Goal: Find specific page/section: Find specific page/section

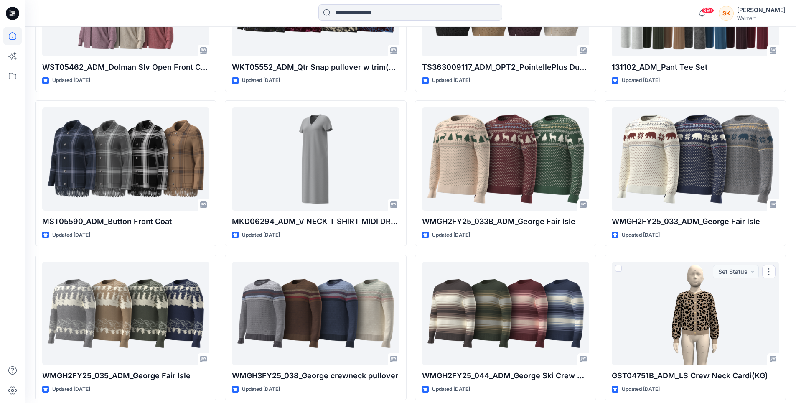
scroll to position [7441, 0]
click at [9, 75] on icon at bounding box center [12, 76] width 18 height 18
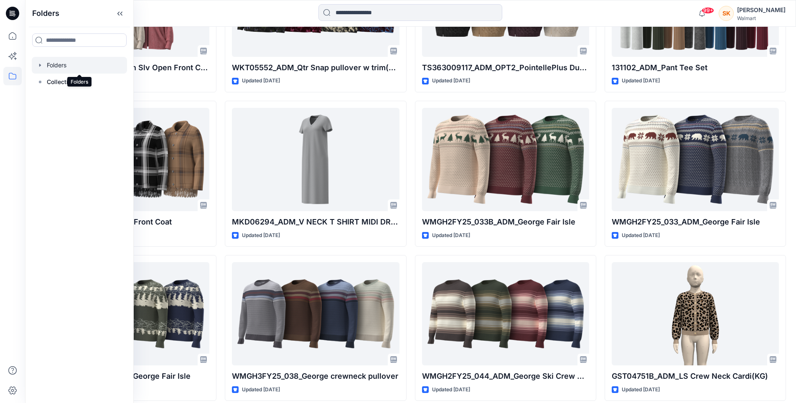
click at [58, 61] on div at bounding box center [79, 65] width 95 height 17
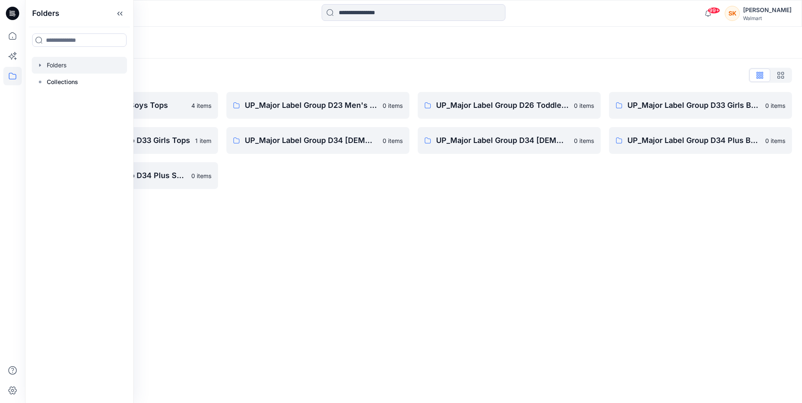
click at [551, 285] on div "Folders Folders List UP_Major Label D24 Boys Tops 4 items UP_Major Label Group …" at bounding box center [413, 215] width 777 height 376
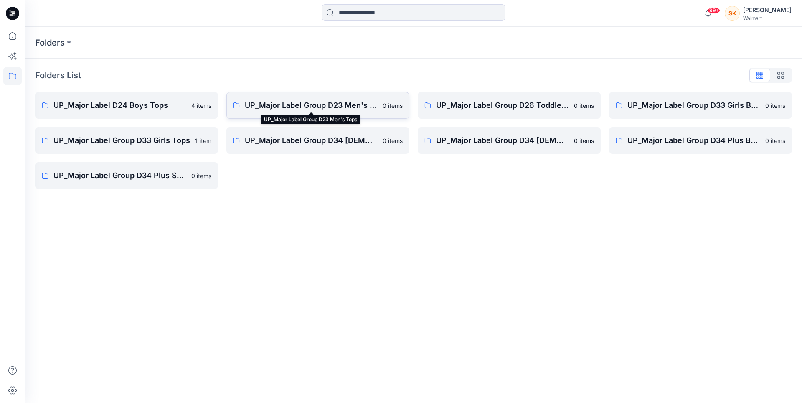
click at [371, 105] on p "UP_Major Label Group D23 Men's Tops" at bounding box center [311, 105] width 133 height 12
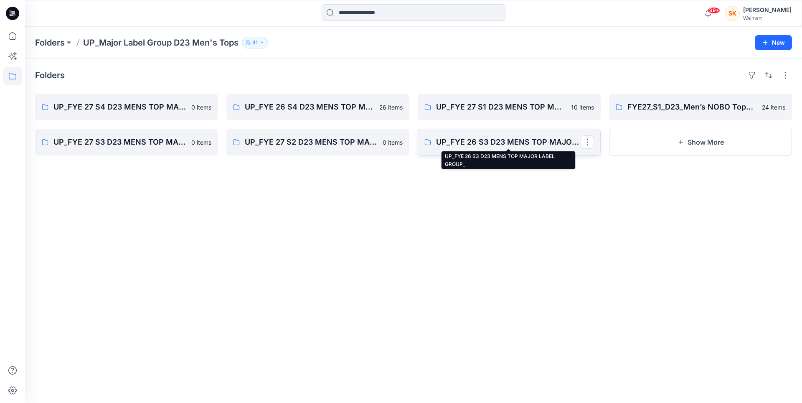
click at [510, 145] on p "UP_FYE 26 S3 D23 MENS TOP MAJOR LABEL GROUP_" at bounding box center [508, 142] width 145 height 12
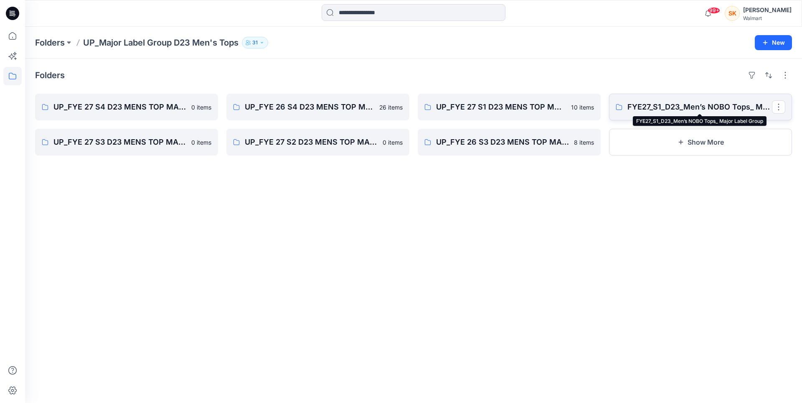
click at [720, 110] on p "FYE27_S1_D23_Men’s NOBO Tops_ Major Label Group" at bounding box center [700, 107] width 145 height 12
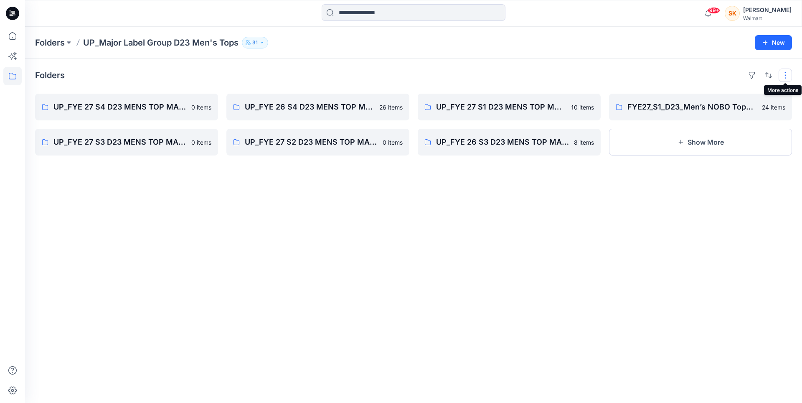
click at [784, 71] on button "button" at bounding box center [785, 75] width 13 height 13
click at [741, 132] on p "Card View" at bounding box center [750, 129] width 53 height 10
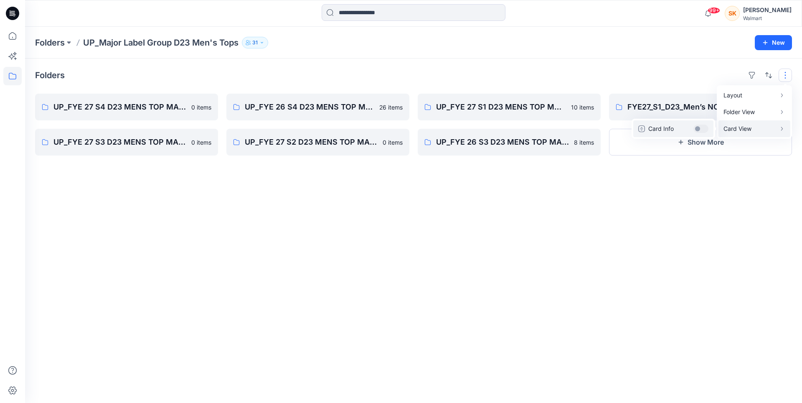
click at [671, 131] on p "Card Info" at bounding box center [670, 129] width 42 height 10
click at [422, 281] on div "Folders Layout Grid Large Grid Folder View Compact Card Card View Card Info UP_…" at bounding box center [413, 231] width 777 height 344
click at [789, 74] on button "button" at bounding box center [785, 75] width 13 height 13
click at [737, 110] on p "Folder View" at bounding box center [750, 112] width 53 height 10
click at [662, 121] on p "Card" at bounding box center [678, 120] width 42 height 10
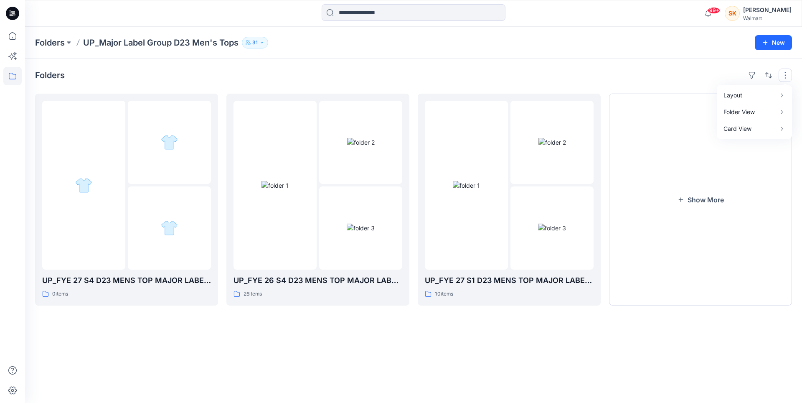
click at [559, 367] on div "Folders Layout Grid Large Grid Folder View Compact Card Card View Card Info UP_…" at bounding box center [413, 231] width 777 height 344
click at [681, 201] on icon "button" at bounding box center [681, 199] width 5 height 5
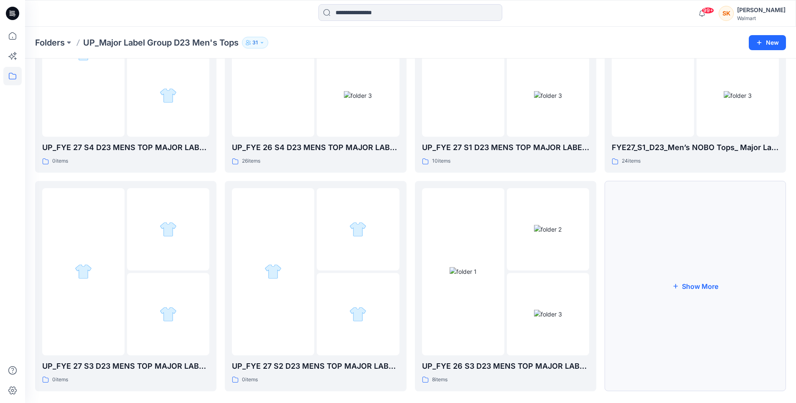
scroll to position [143, 0]
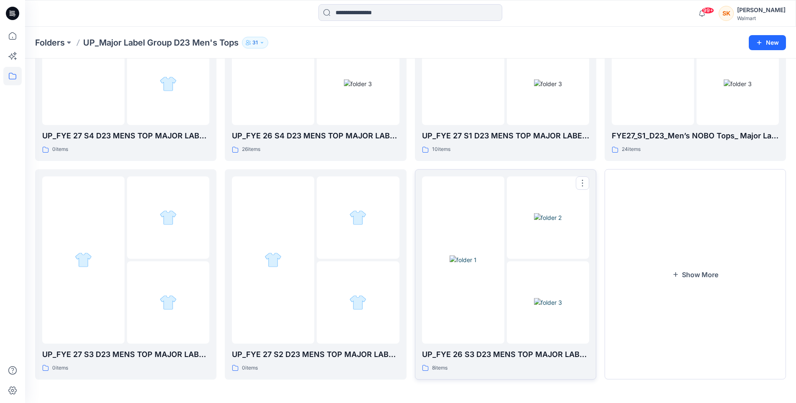
click at [547, 307] on img at bounding box center [548, 302] width 28 height 9
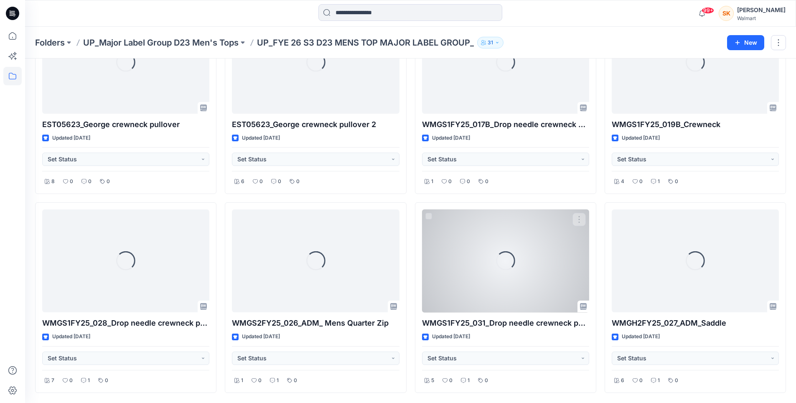
scroll to position [90, 0]
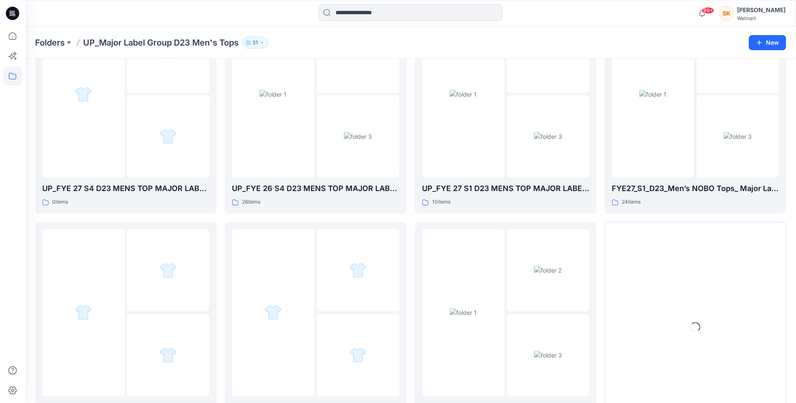
scroll to position [143, 0]
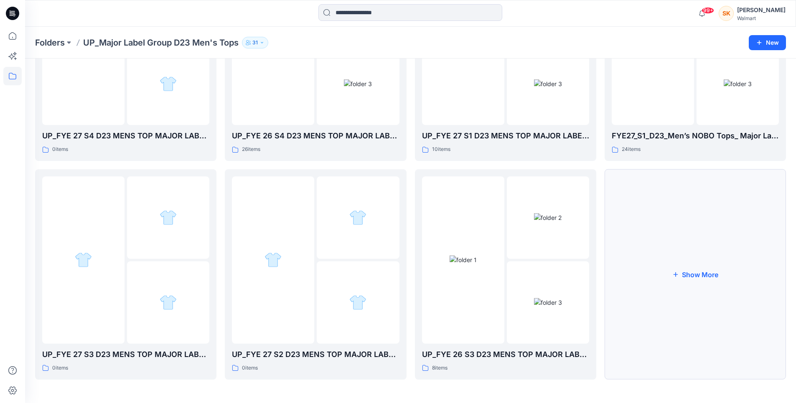
click at [675, 273] on icon "button" at bounding box center [675, 274] width 5 height 5
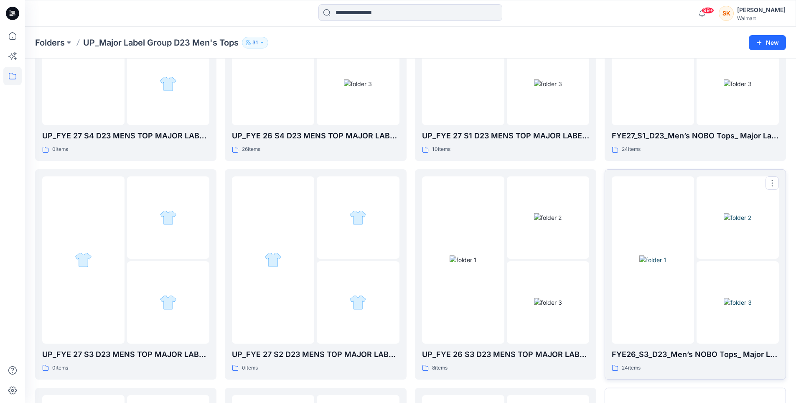
click at [733, 307] on img at bounding box center [738, 302] width 28 height 9
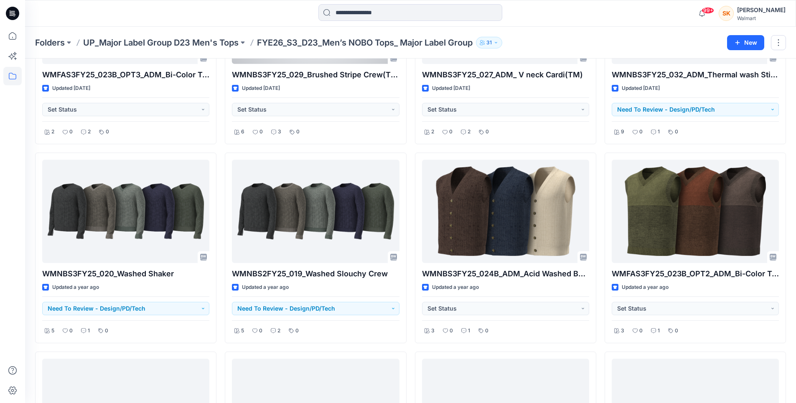
scroll to position [737, 0]
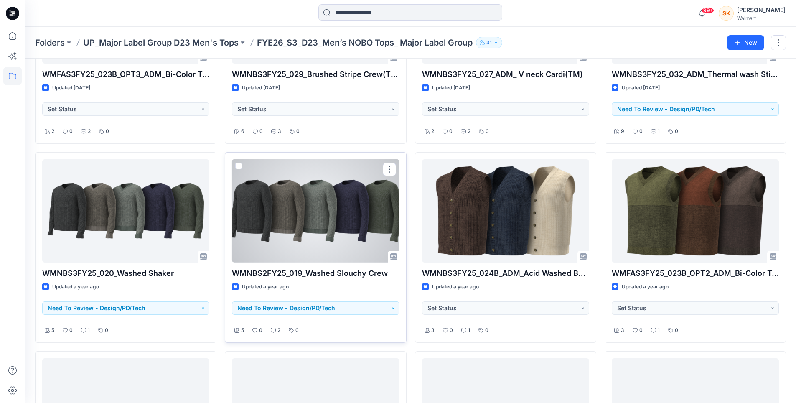
click at [318, 232] on div at bounding box center [315, 210] width 167 height 103
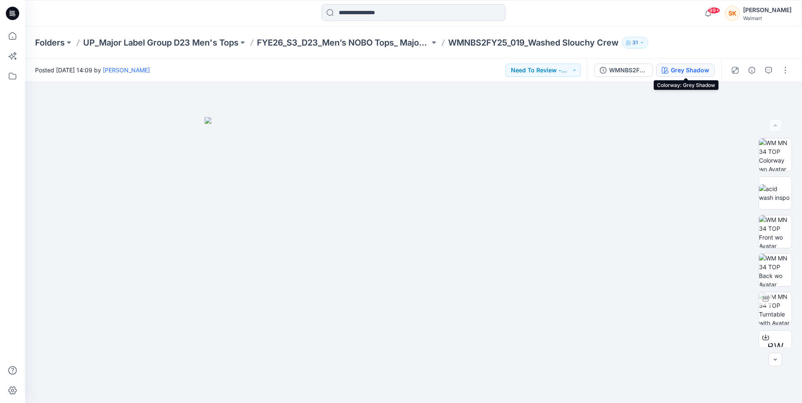
click at [714, 72] on button "Grey Shadow" at bounding box center [686, 70] width 59 height 13
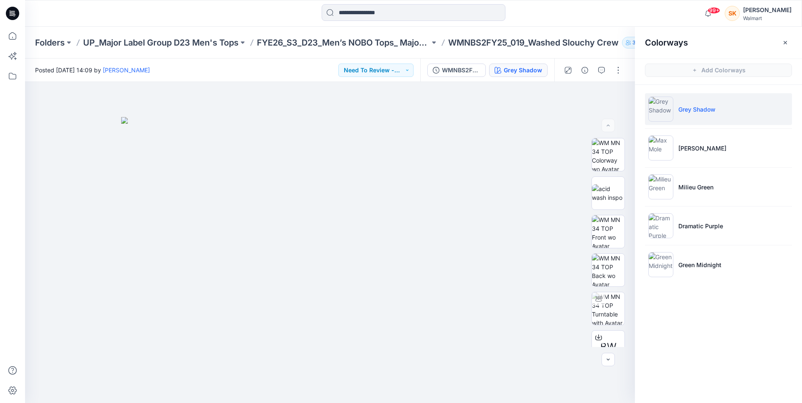
click at [691, 110] on p "Grey Shadow" at bounding box center [697, 109] width 37 height 9
click at [324, 239] on img at bounding box center [330, 242] width 321 height 321
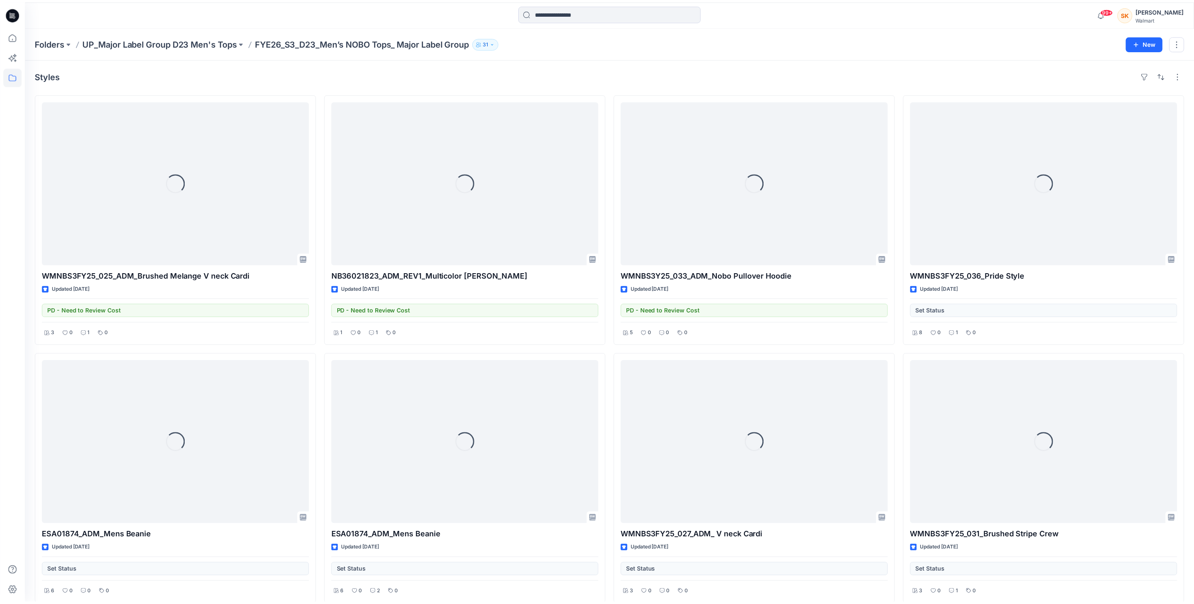
scroll to position [1046, 0]
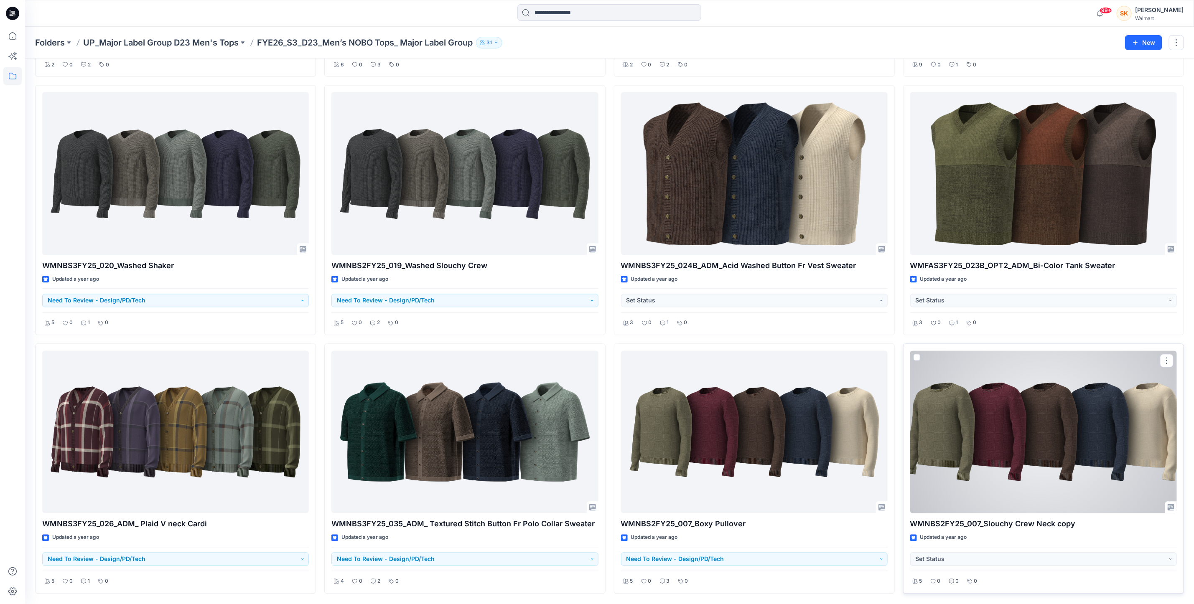
click at [796, 403] on div at bounding box center [1043, 432] width 267 height 163
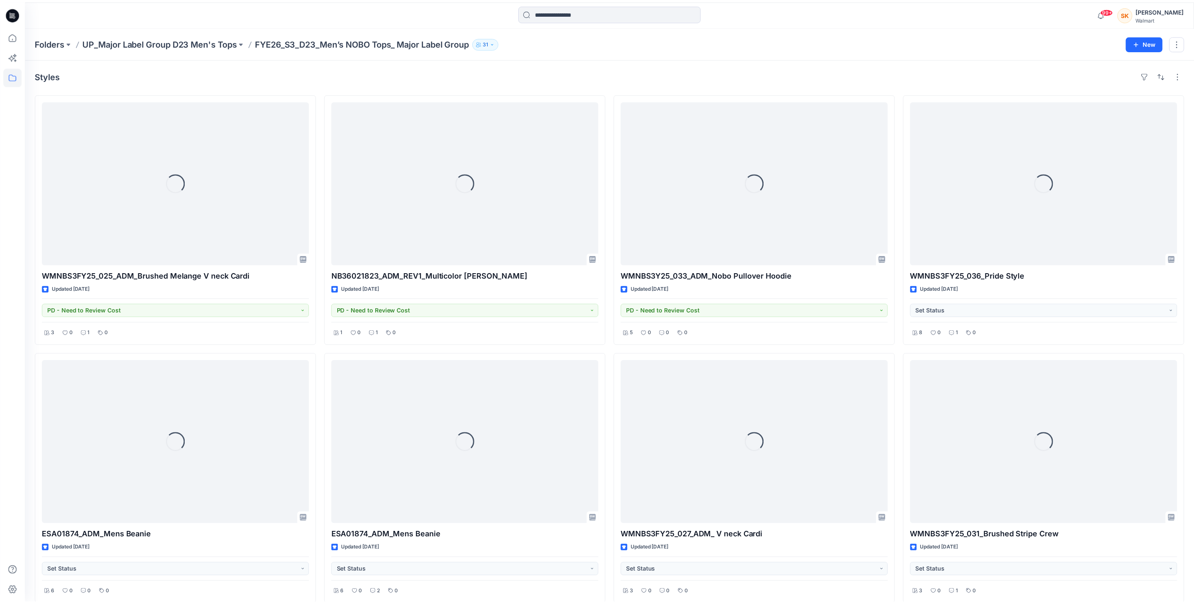
scroll to position [1046, 0]
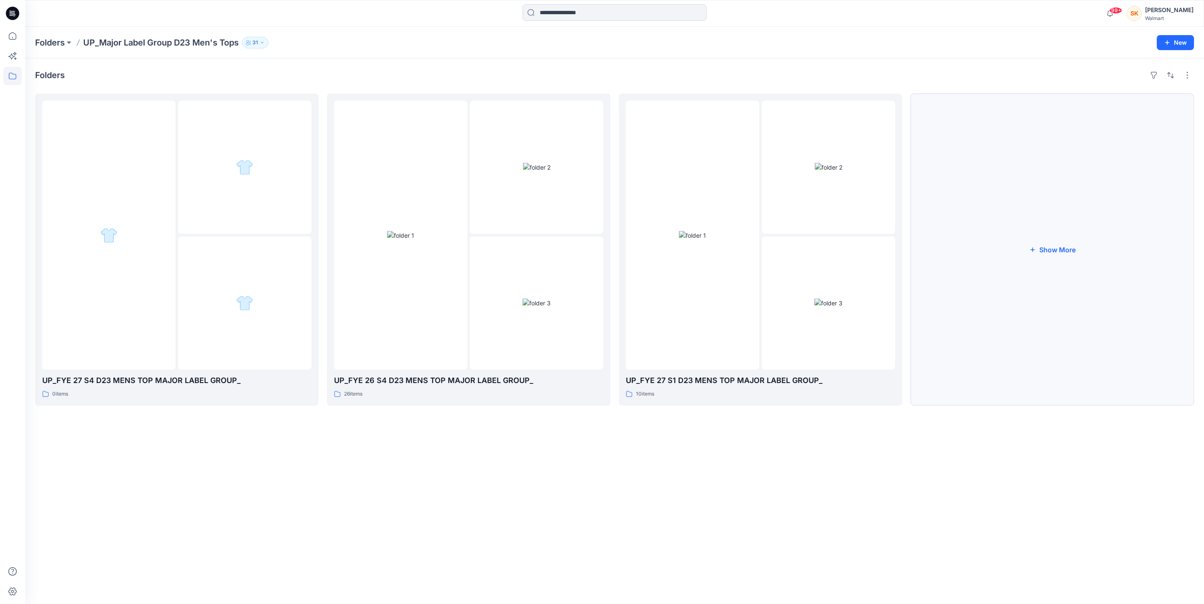
click at [796, 249] on icon "button" at bounding box center [1032, 249] width 7 height 7
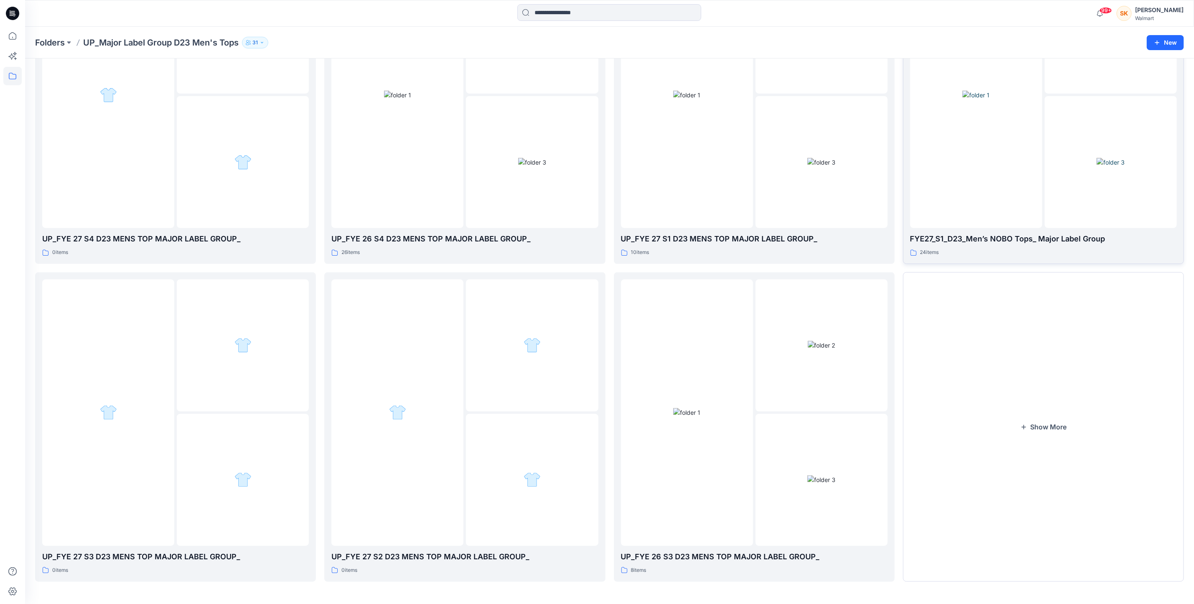
scroll to position [140, 0]
click at [796, 403] on icon "button" at bounding box center [1023, 426] width 7 height 7
click at [796, 146] on div at bounding box center [976, 94] width 132 height 267
